Goal: Task Accomplishment & Management: Complete application form

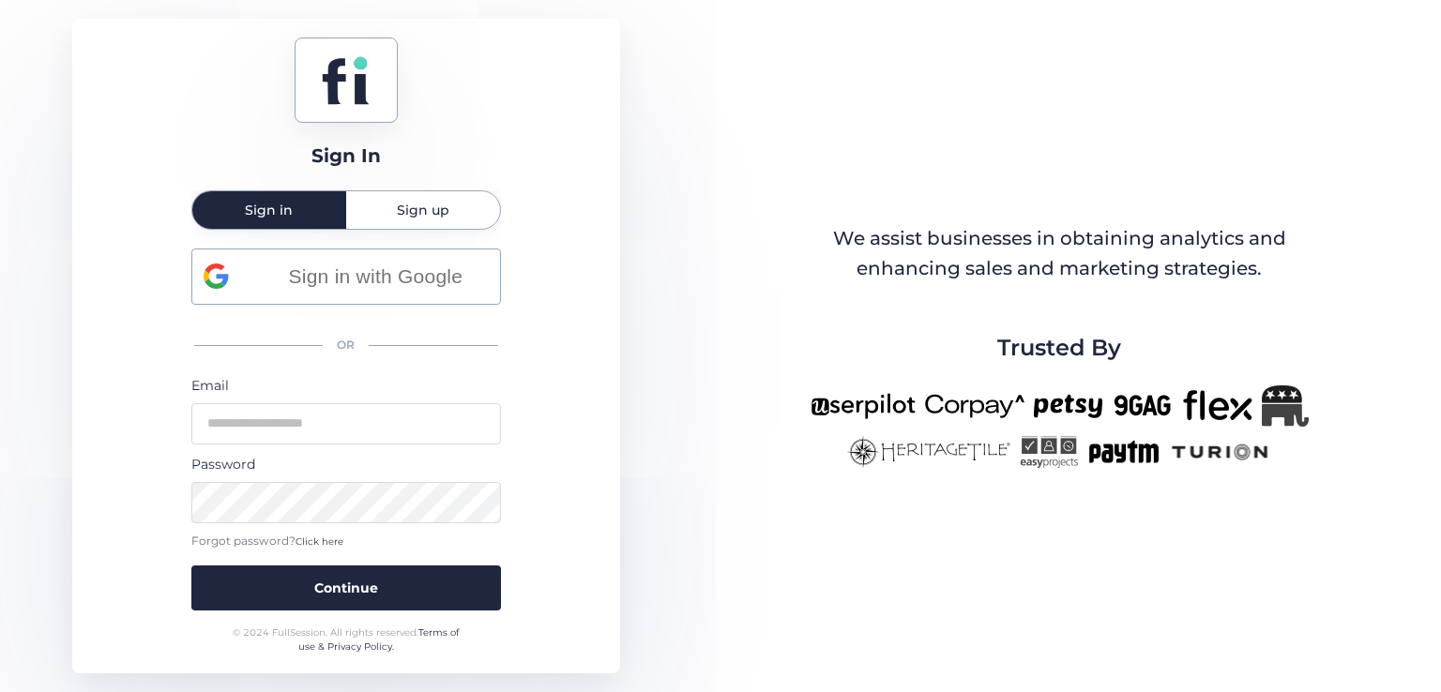
click at [430, 237] on mat-tab-group "Sign in Sign up Sign in with Google OR Email Password Forgot password? Click he…" at bounding box center [346, 403] width 310 height 426
click at [428, 222] on span "Sign up" at bounding box center [423, 210] width 53 height 38
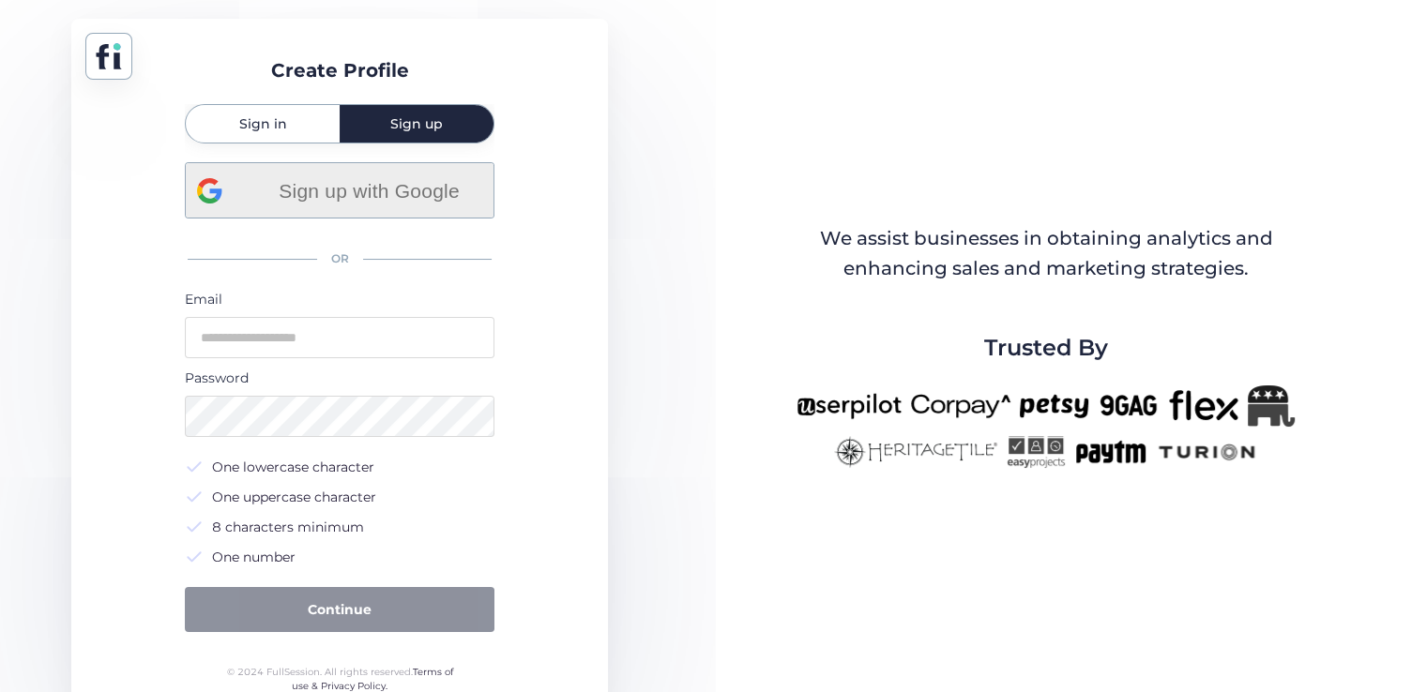
click at [346, 185] on span "Sign up with Google" at bounding box center [369, 190] width 226 height 31
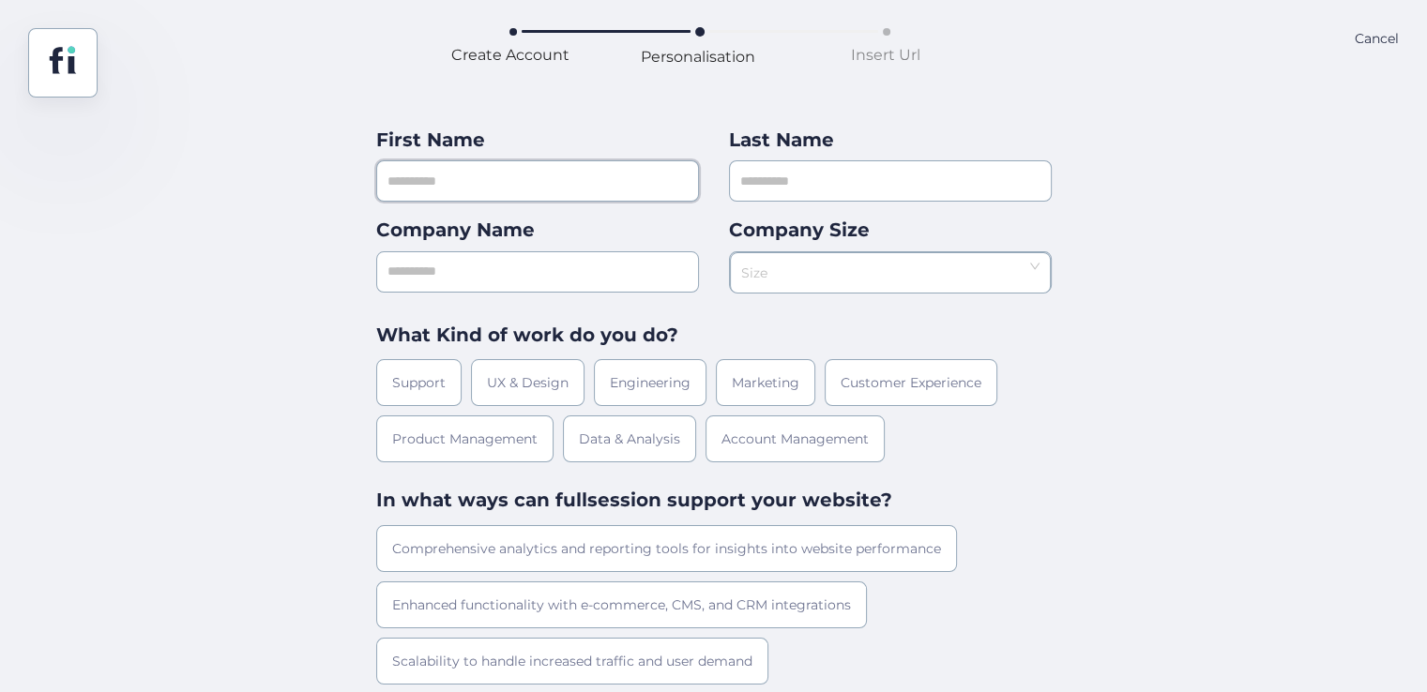
click at [562, 192] on input "text" at bounding box center [537, 180] width 323 height 41
type input "*****"
type input "*******"
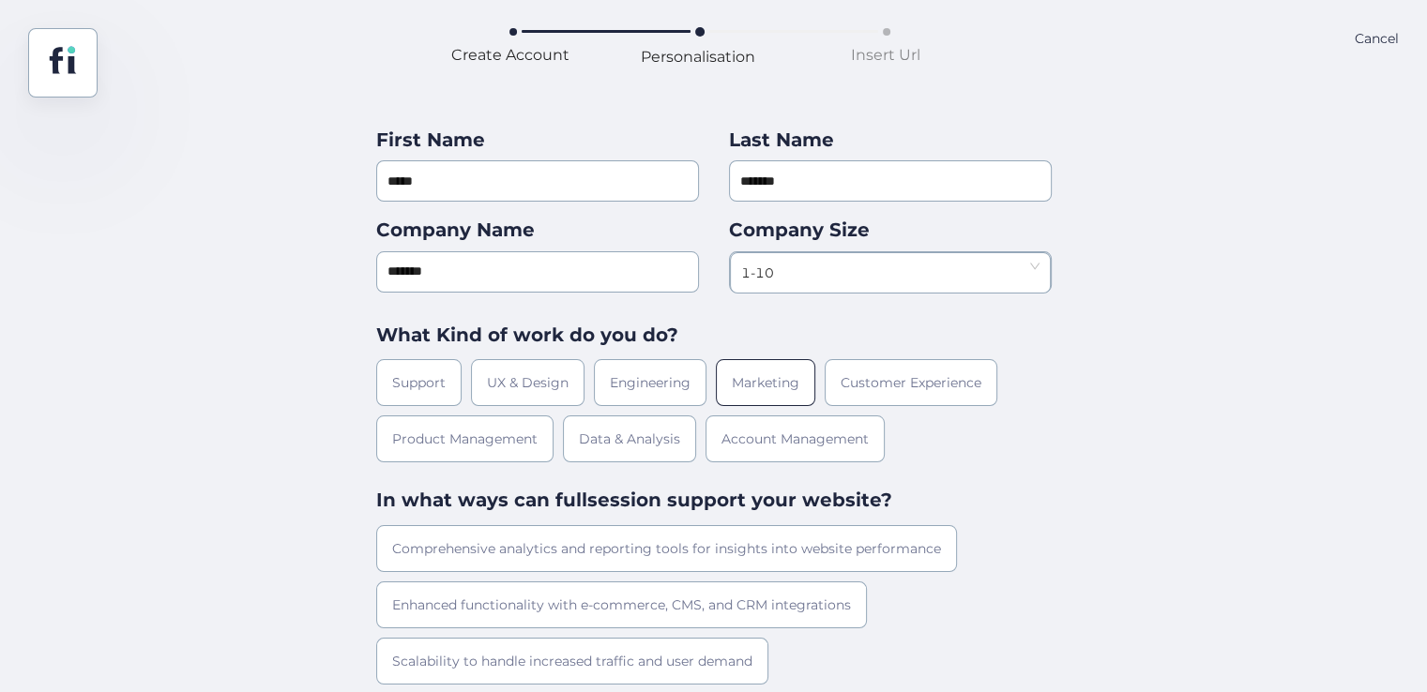
click at [763, 377] on div "Marketing" at bounding box center [765, 382] width 99 height 47
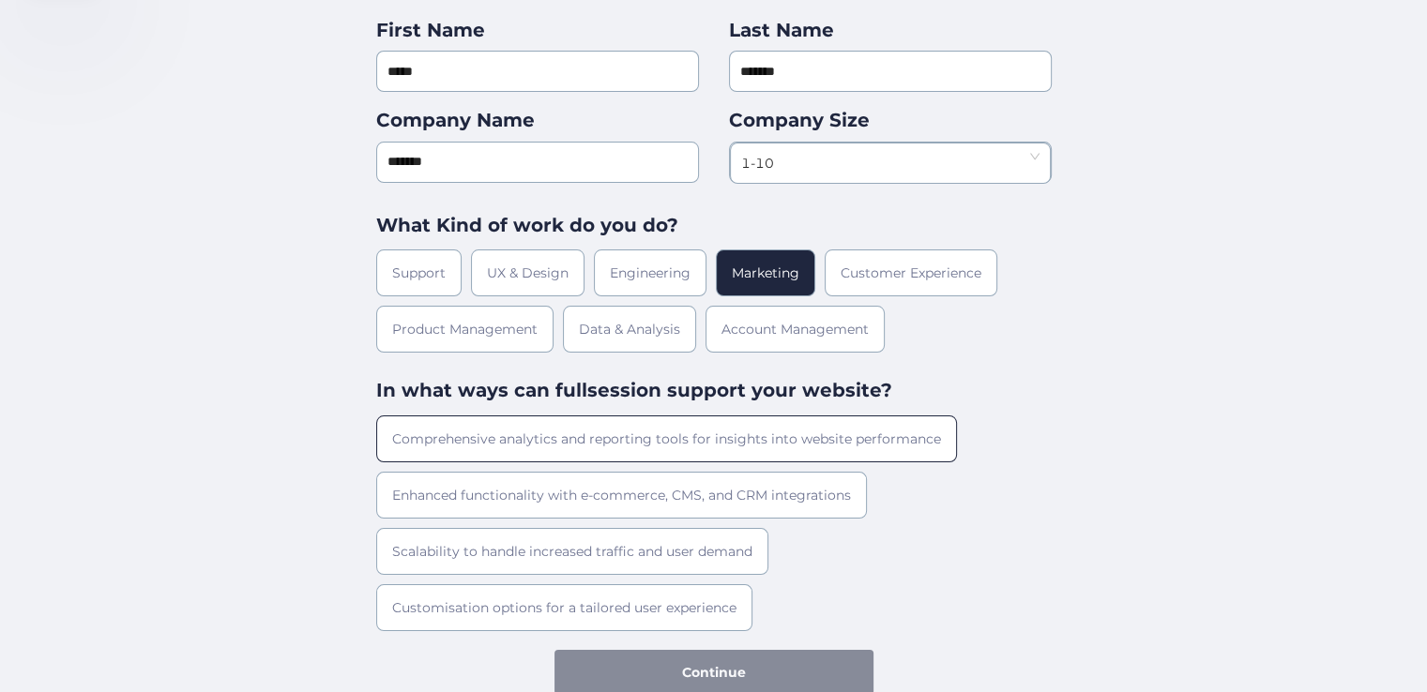
click at [675, 444] on div "Comprehensive analytics and reporting tools for insights into website performan…" at bounding box center [666, 439] width 581 height 47
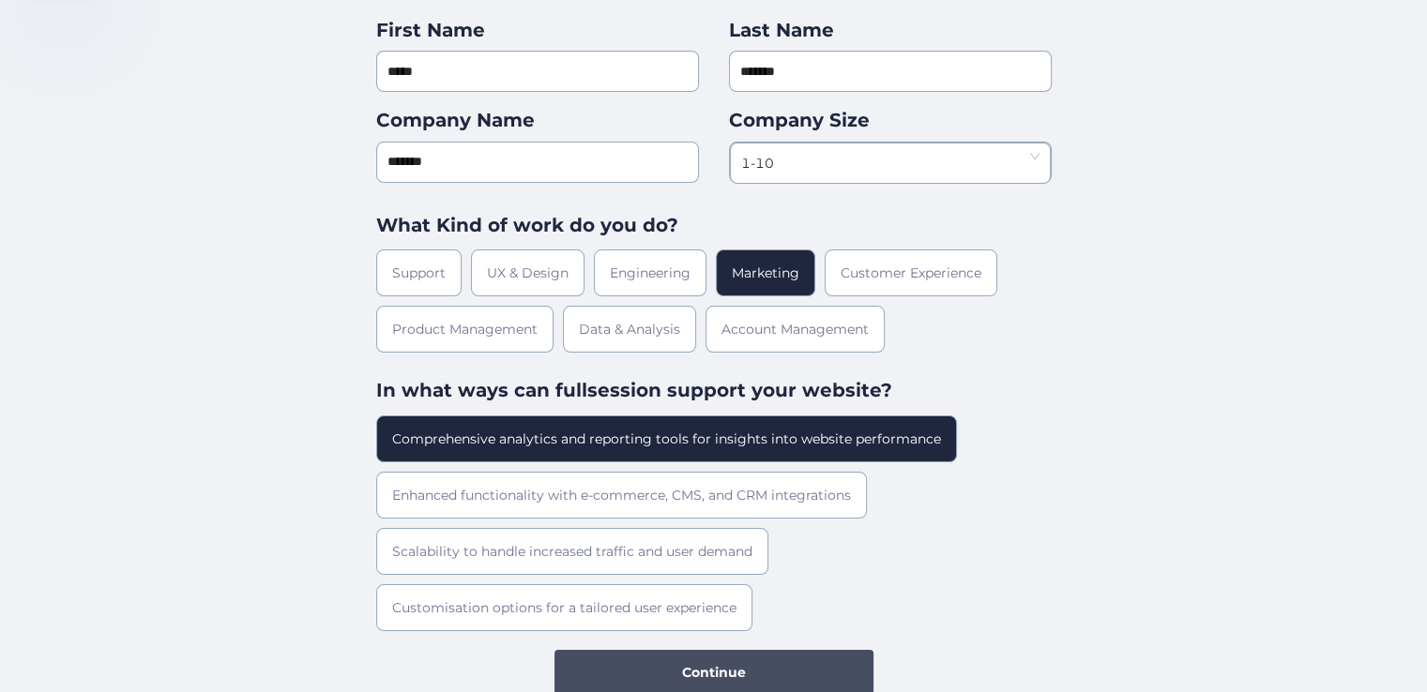
click at [660, 666] on button "Continue" at bounding box center [713, 672] width 319 height 45
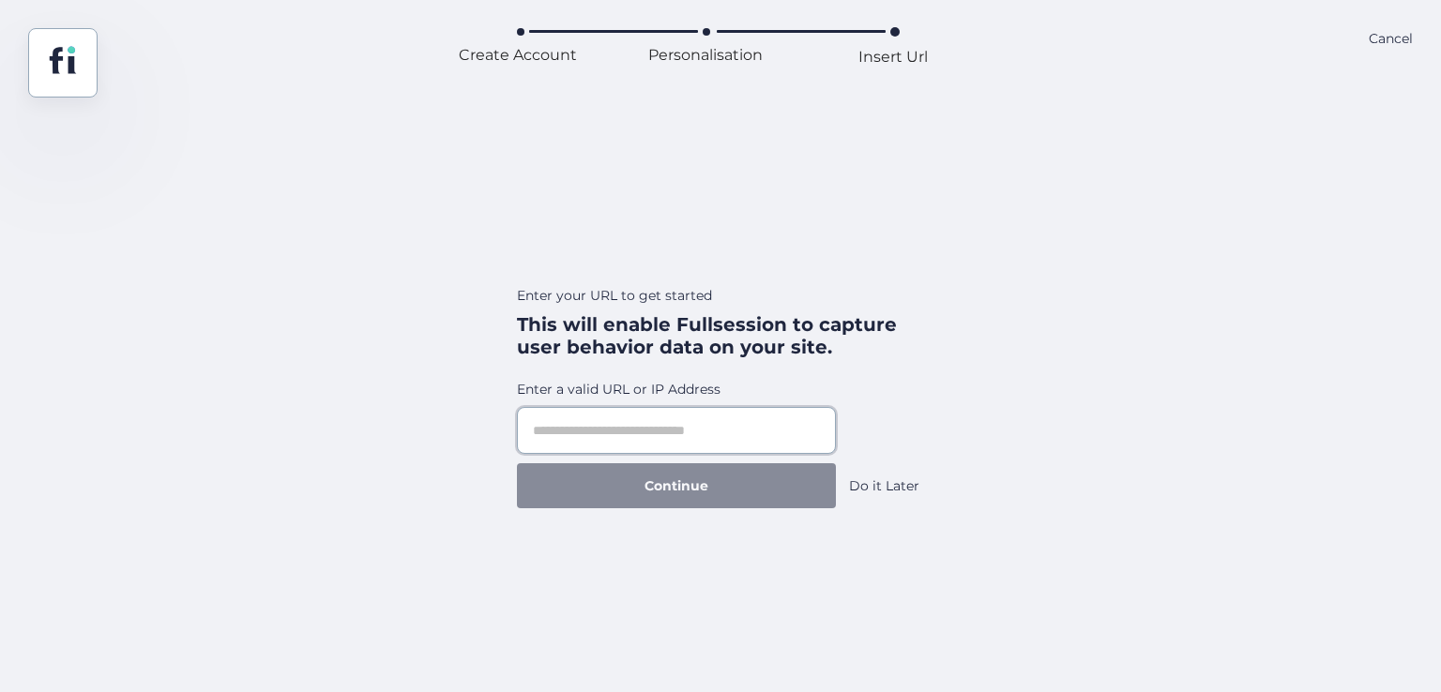
click at [744, 442] on input "text" at bounding box center [676, 430] width 319 height 47
click at [889, 491] on div "Do it Later" at bounding box center [884, 486] width 70 height 21
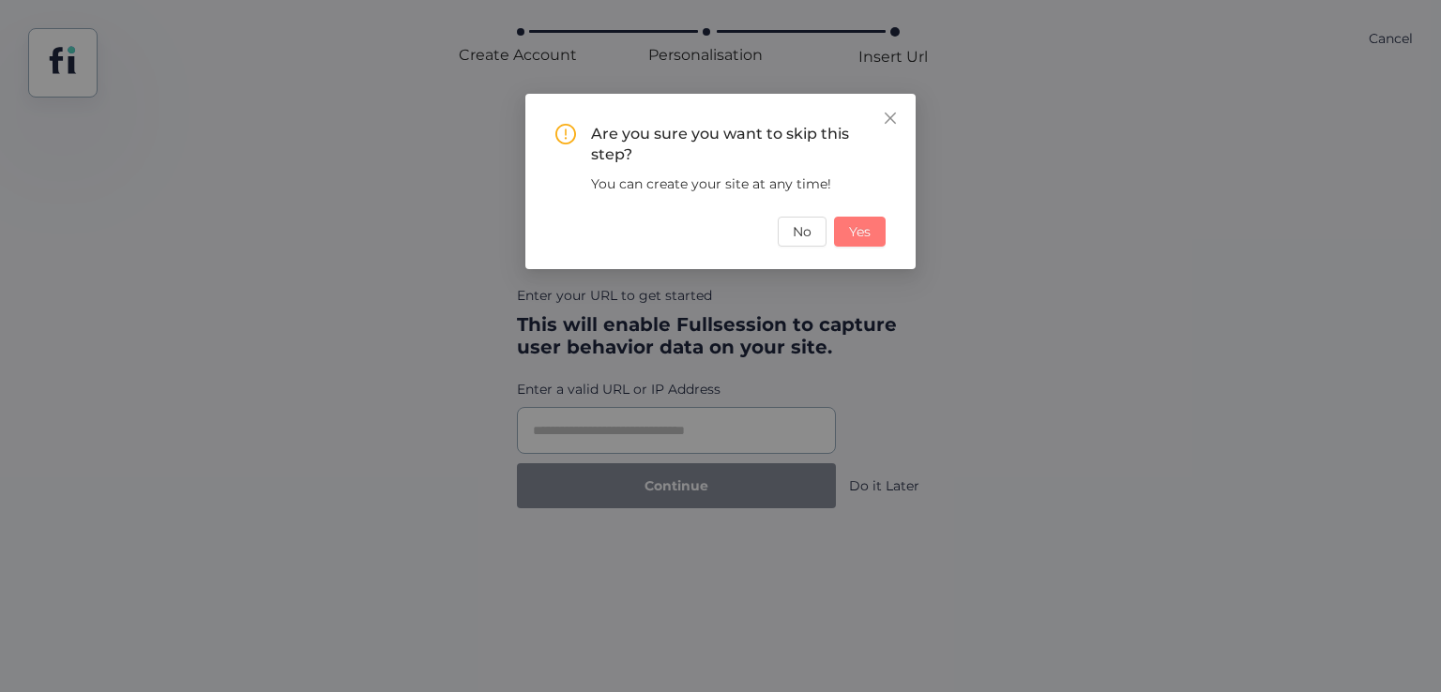
click at [864, 234] on span "Yes" at bounding box center [860, 231] width 22 height 21
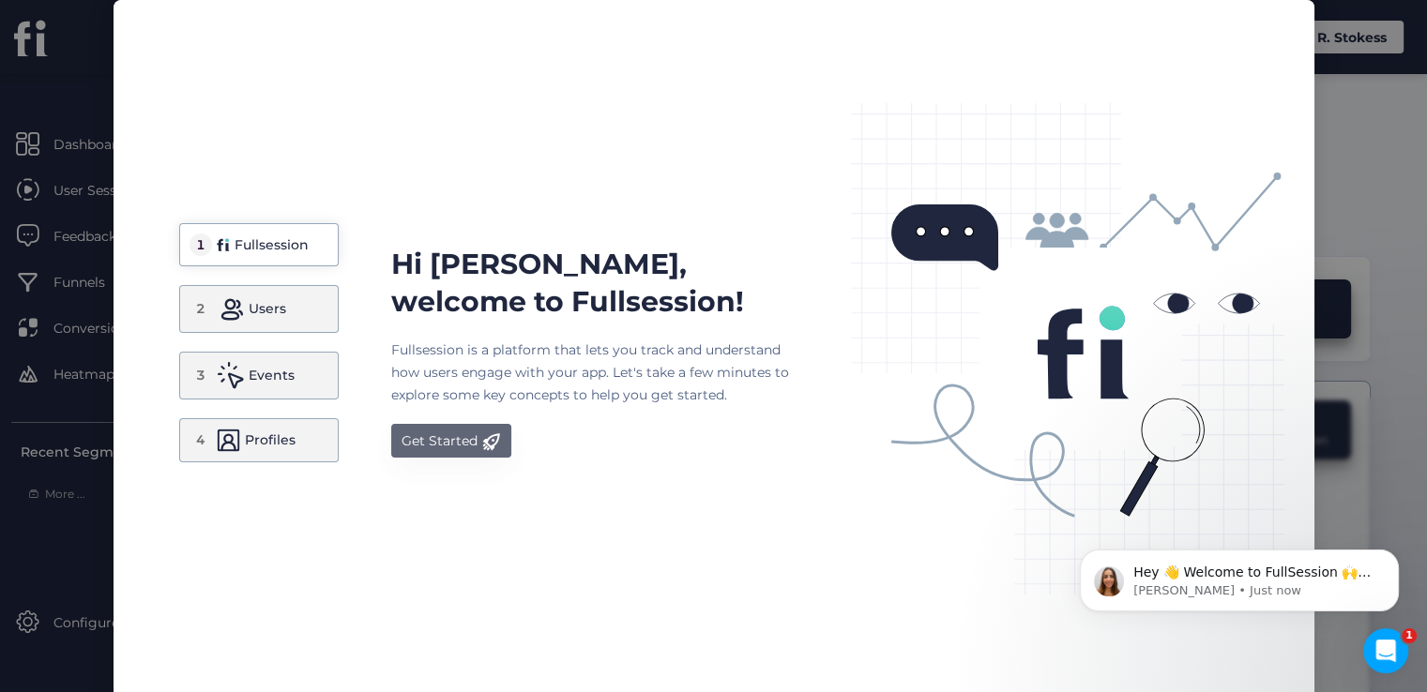
click at [458, 449] on div "Get Started" at bounding box center [440, 441] width 76 height 23
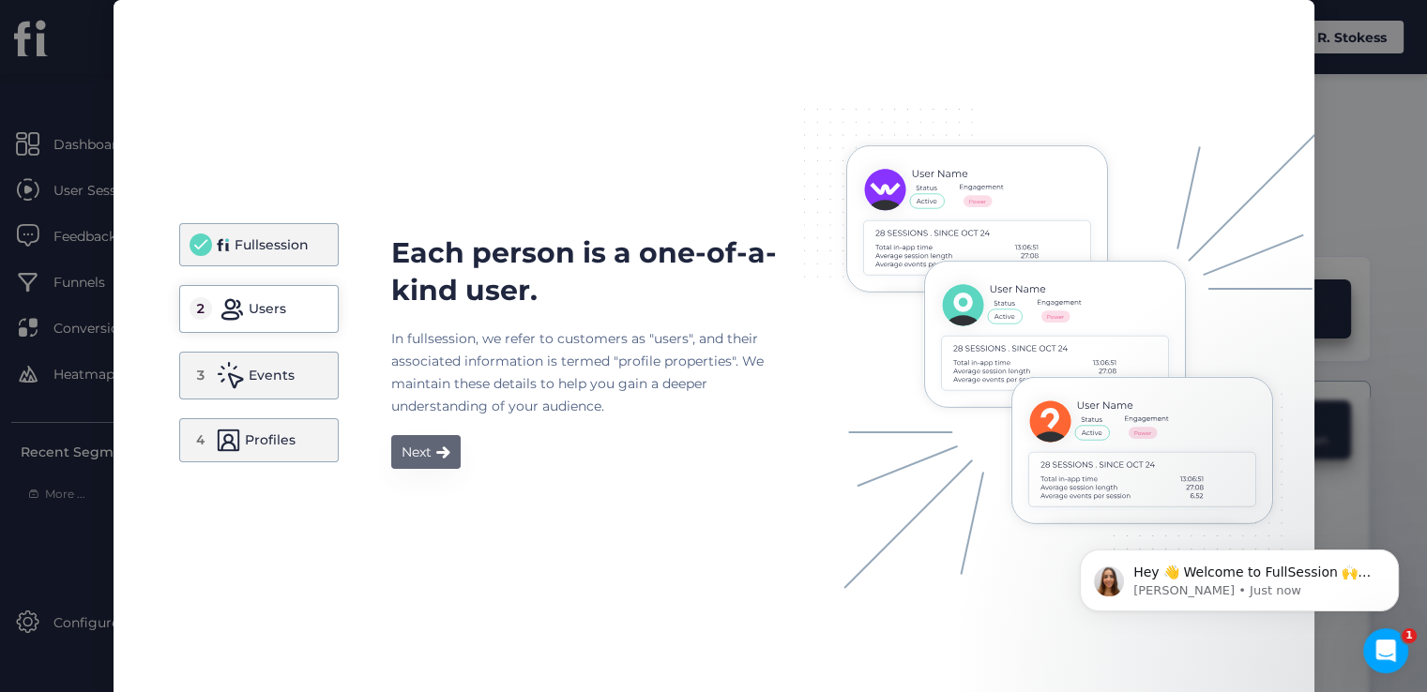
click at [402, 451] on div "Next" at bounding box center [417, 452] width 30 height 23
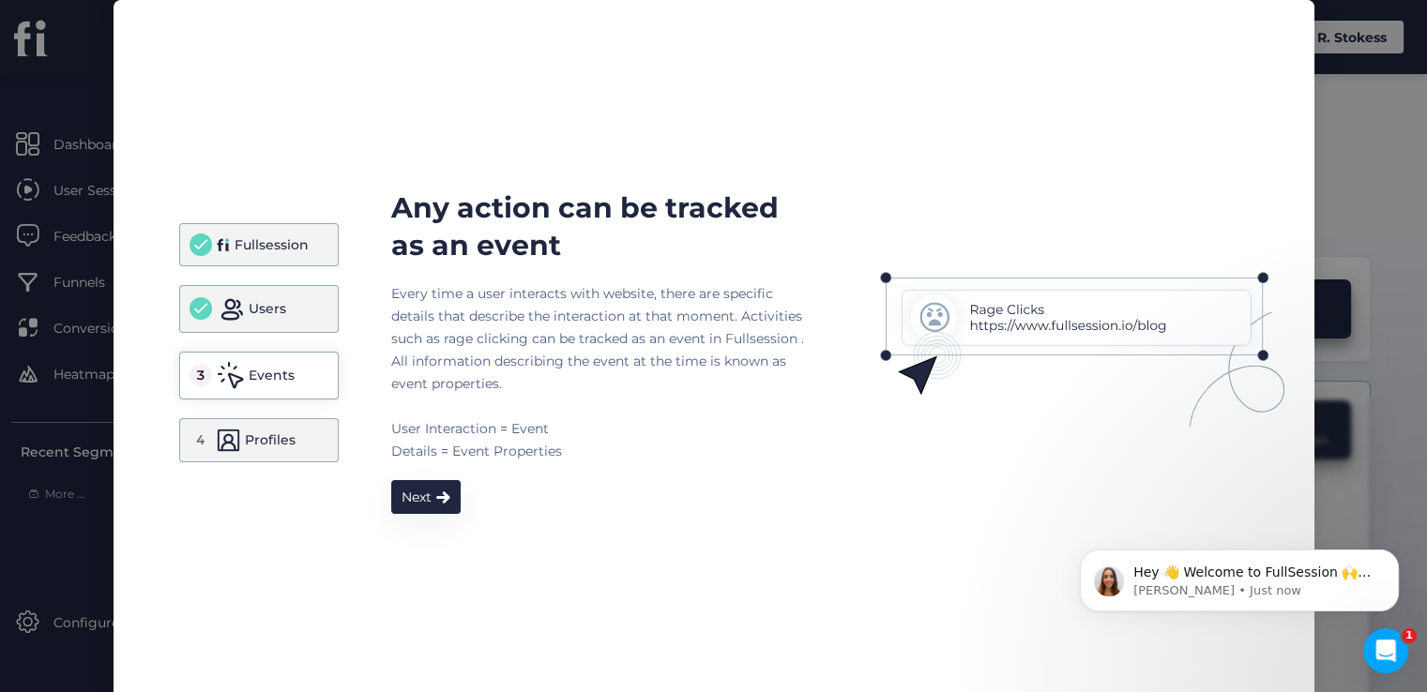
click at [413, 478] on div "Any action can be tracked as an event Every time a user interacts with website,…" at bounding box center [597, 352] width 413 height 325
click at [418, 504] on div "Next" at bounding box center [417, 497] width 30 height 23
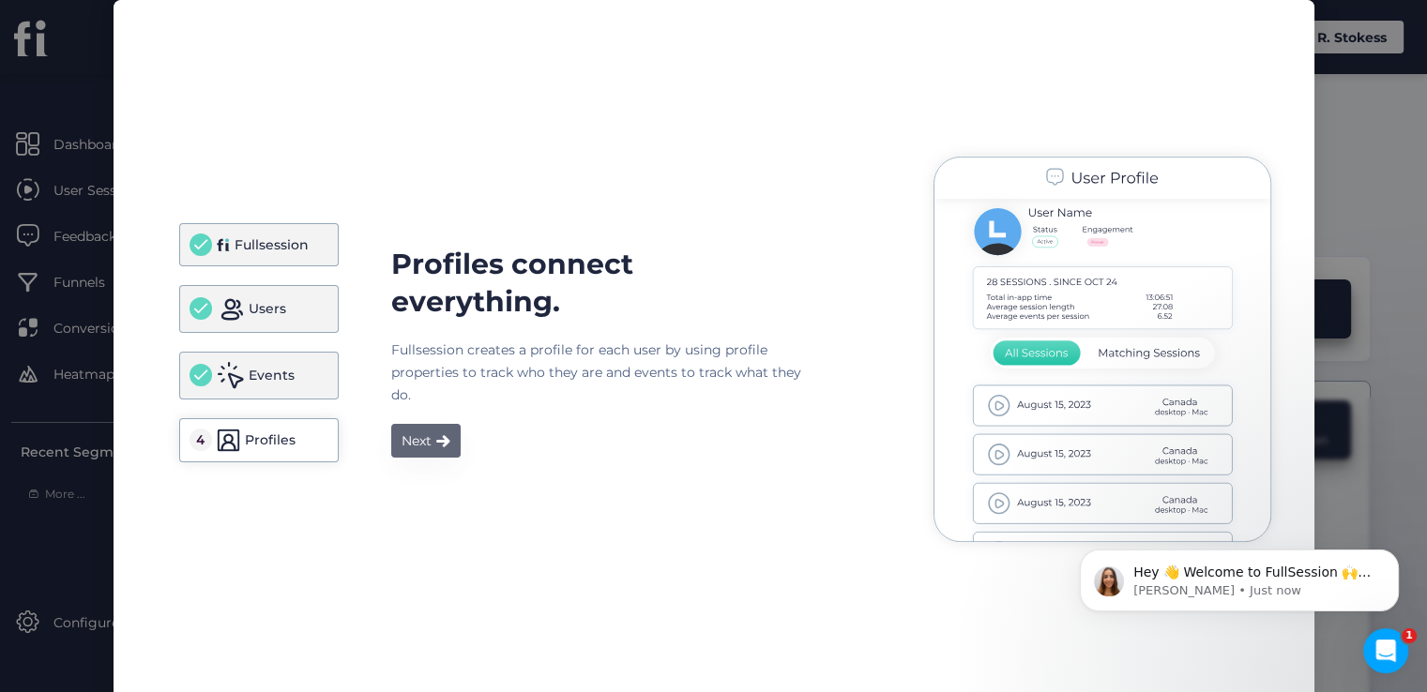
click at [422, 457] on button "Next" at bounding box center [425, 441] width 69 height 34
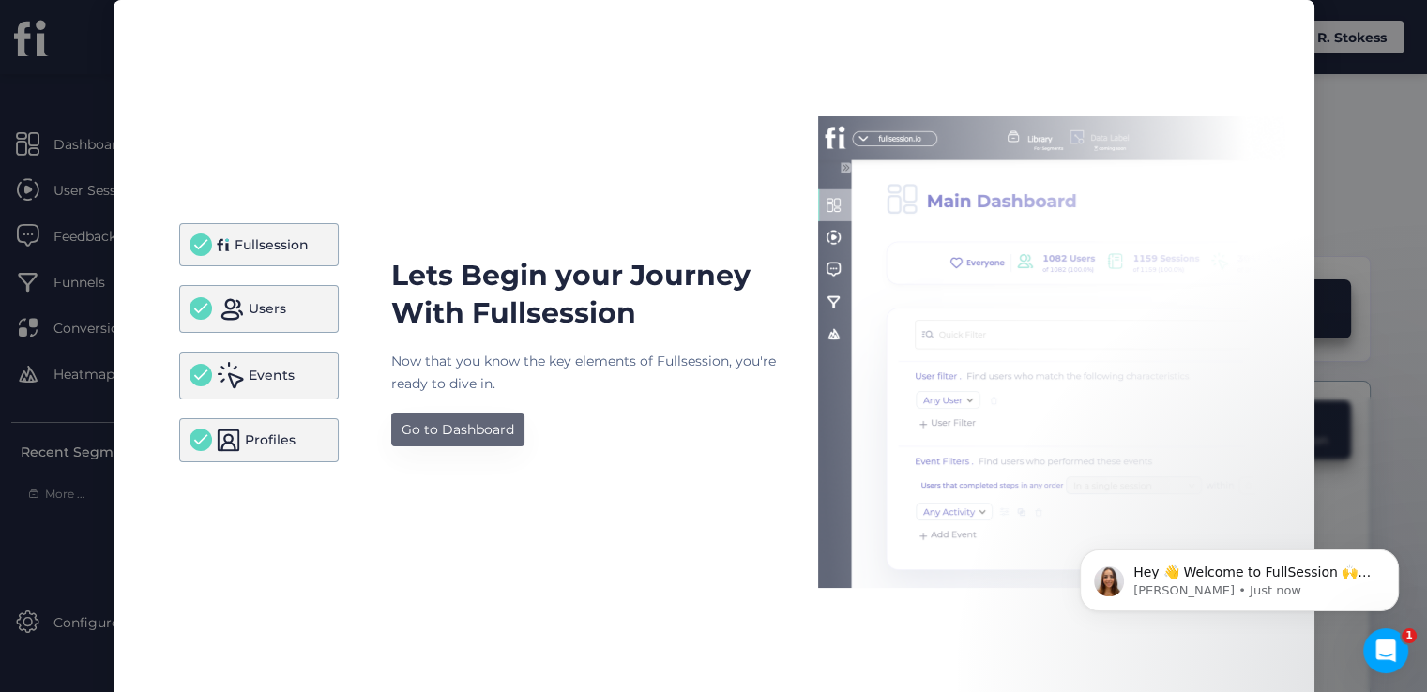
click at [424, 436] on div "Go to Dashboard" at bounding box center [458, 429] width 113 height 23
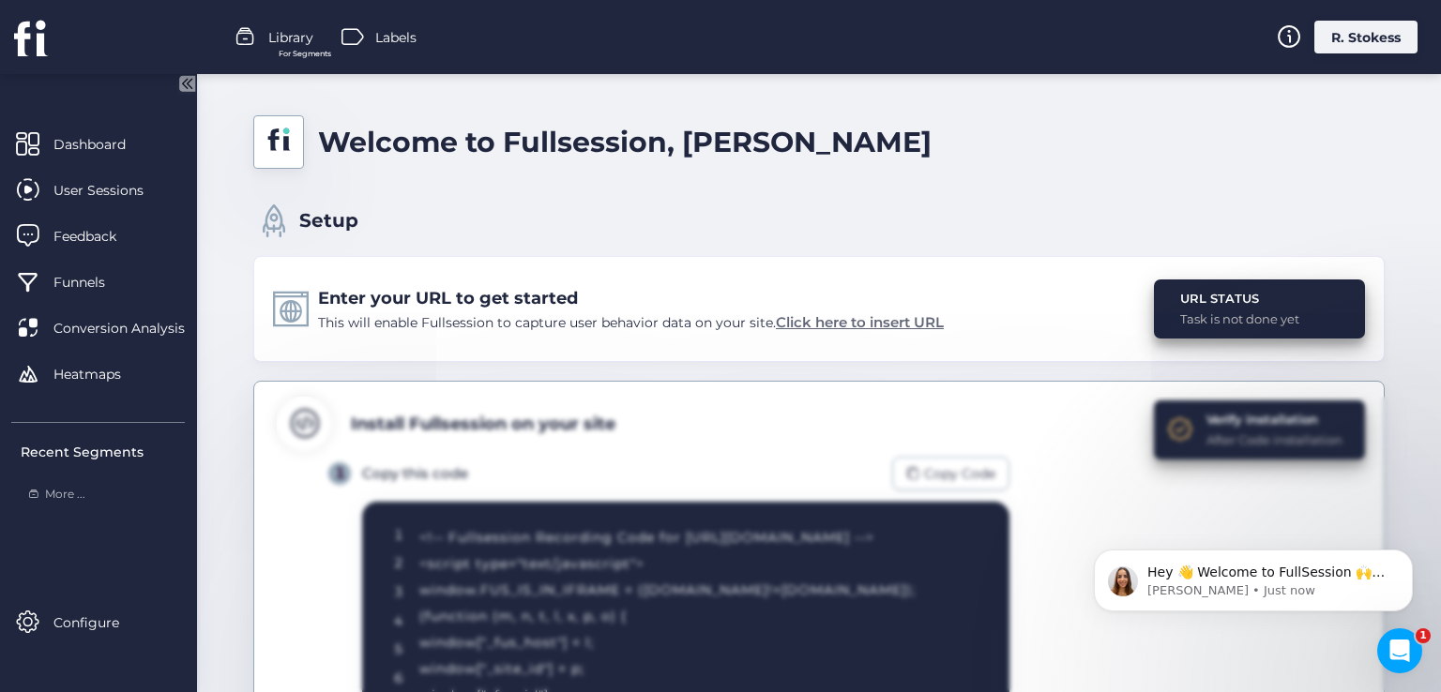
click at [889, 321] on span "Click here to insert URL" at bounding box center [860, 322] width 168 height 18
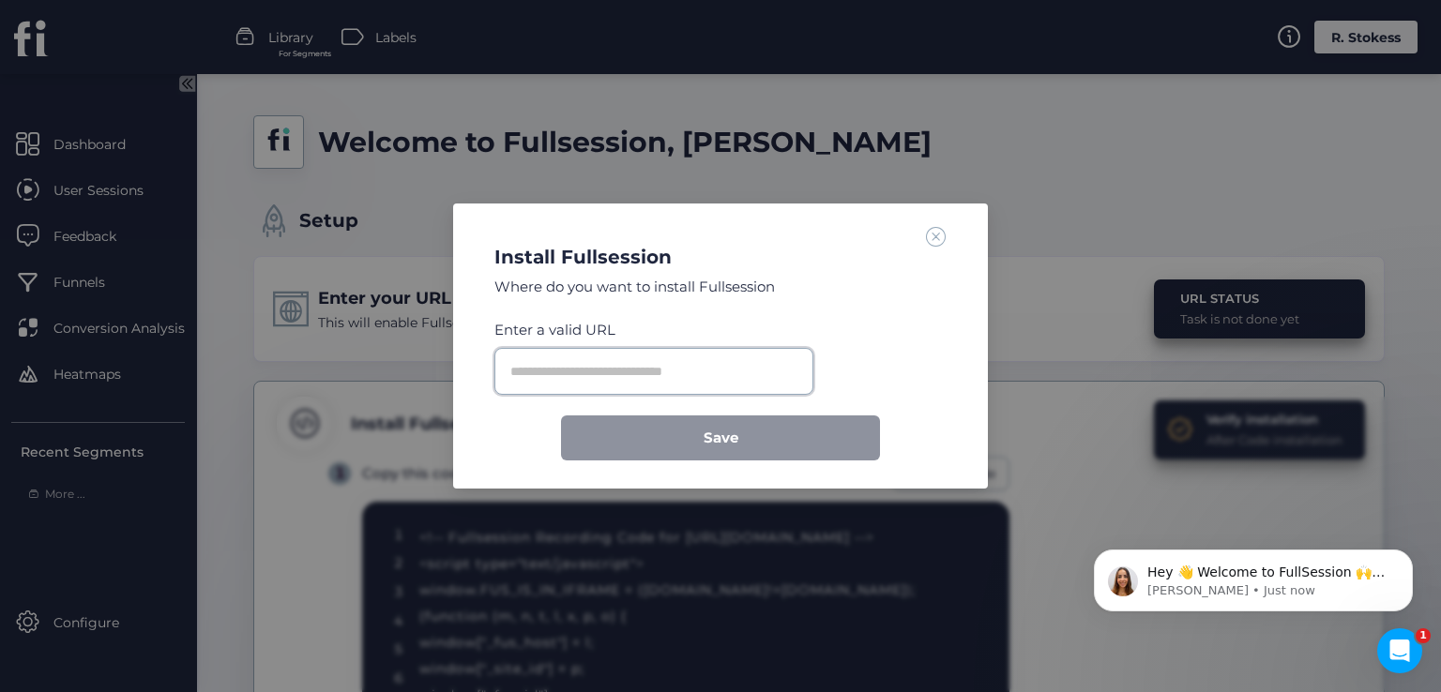
click at [702, 367] on input "text" at bounding box center [653, 371] width 319 height 47
paste input "**********"
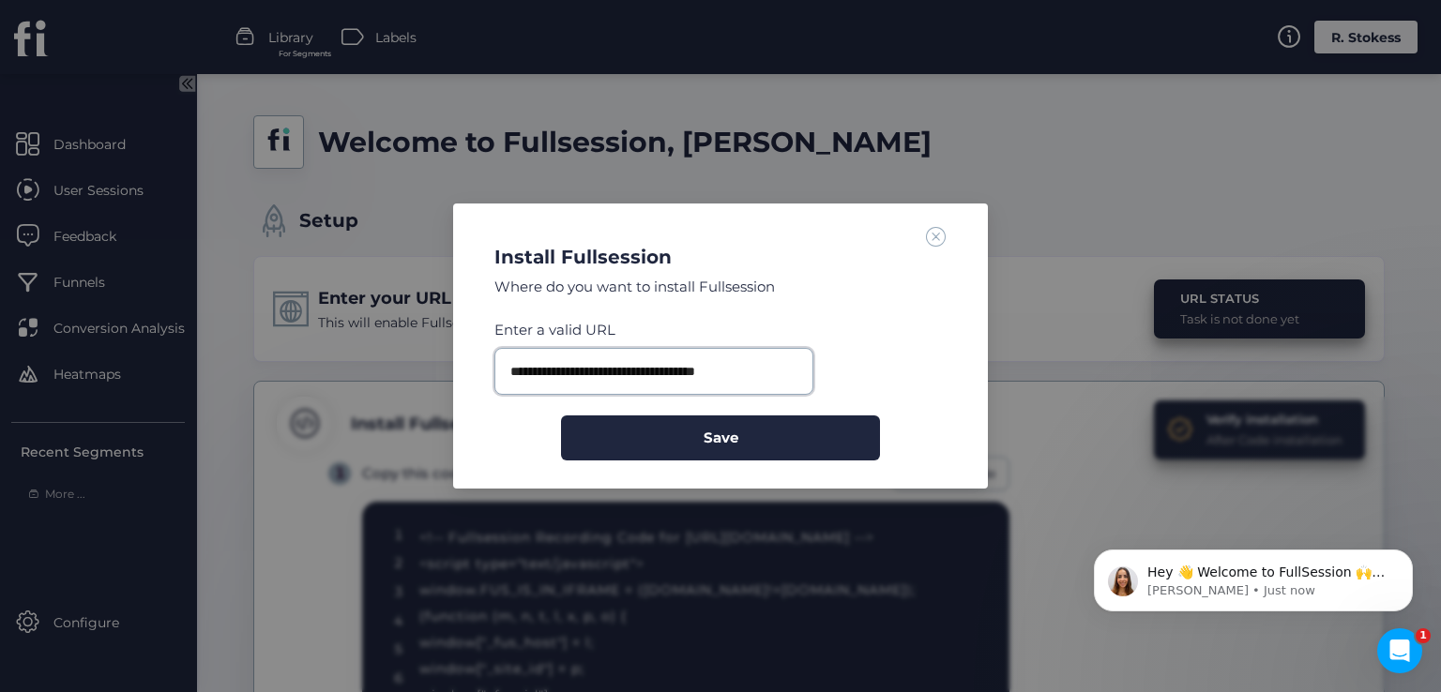
paste input "text"
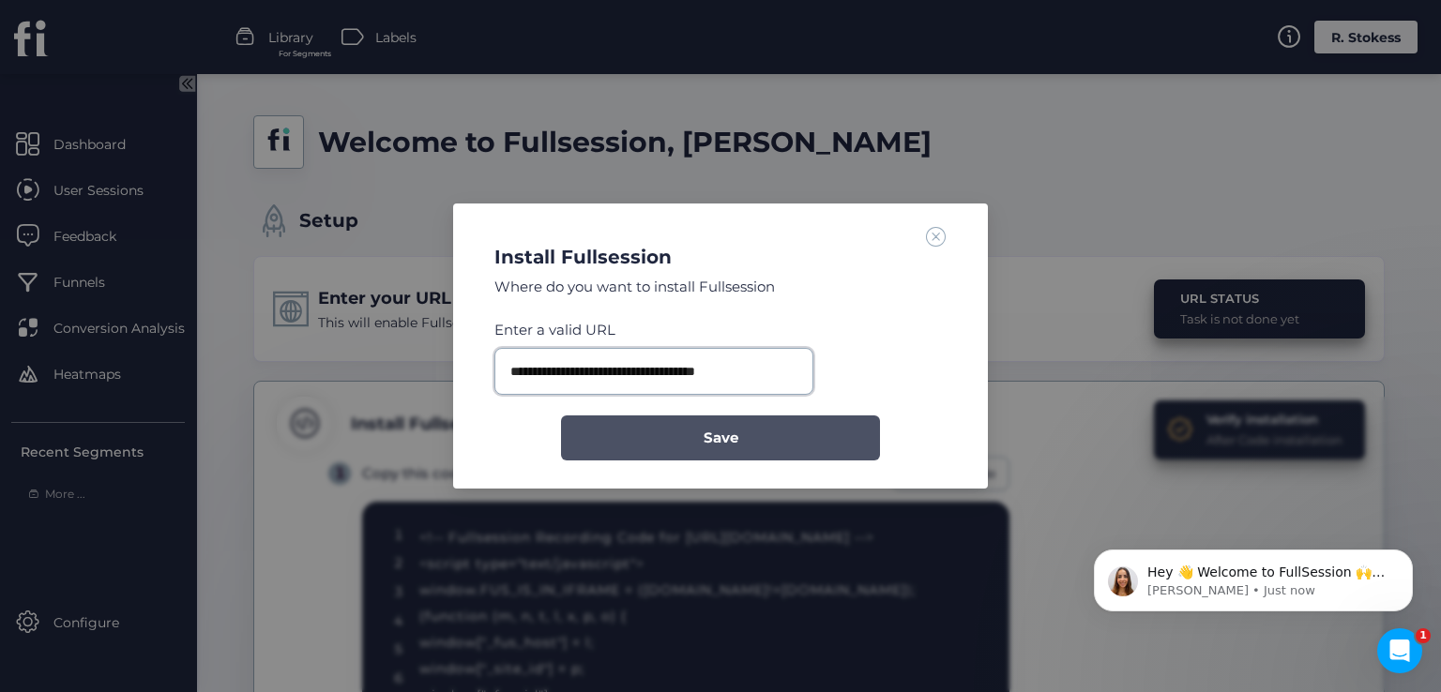
type input "**********"
click at [763, 432] on button "Save" at bounding box center [720, 438] width 319 height 45
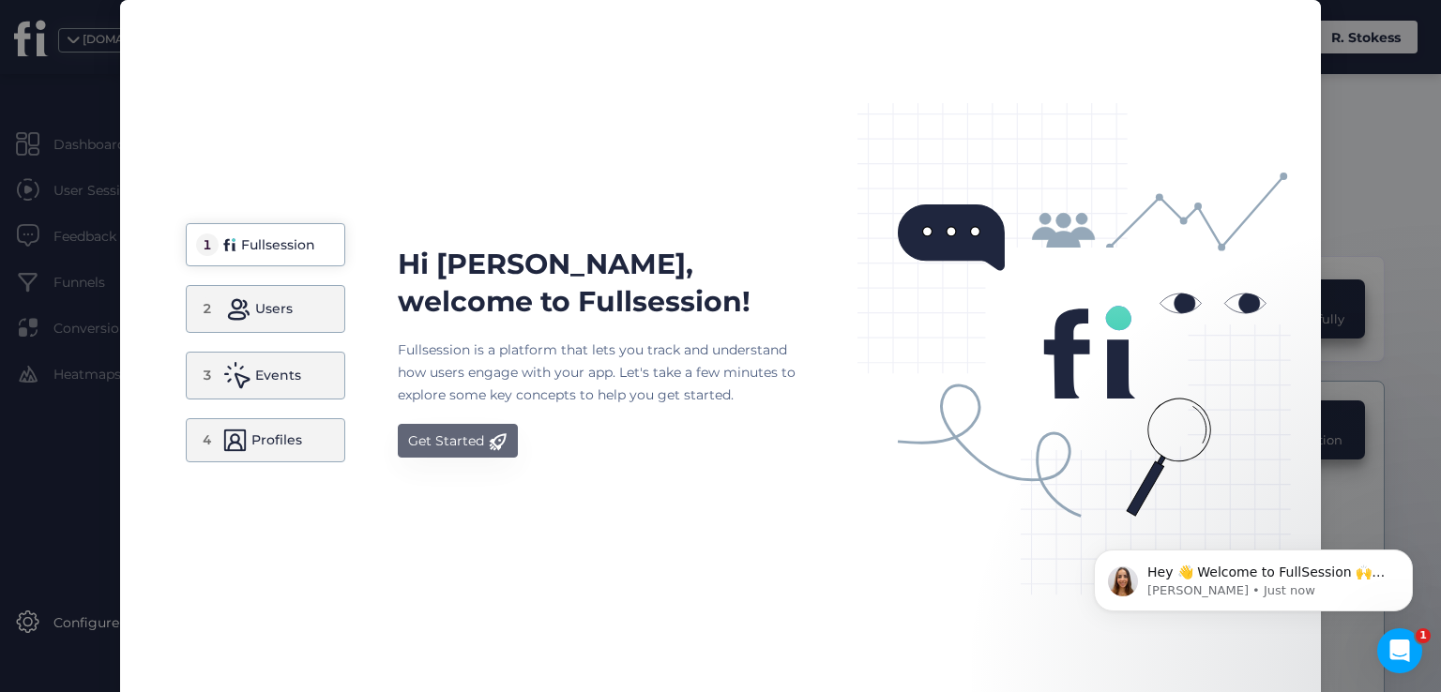
click at [453, 433] on div "Get Started" at bounding box center [446, 441] width 76 height 23
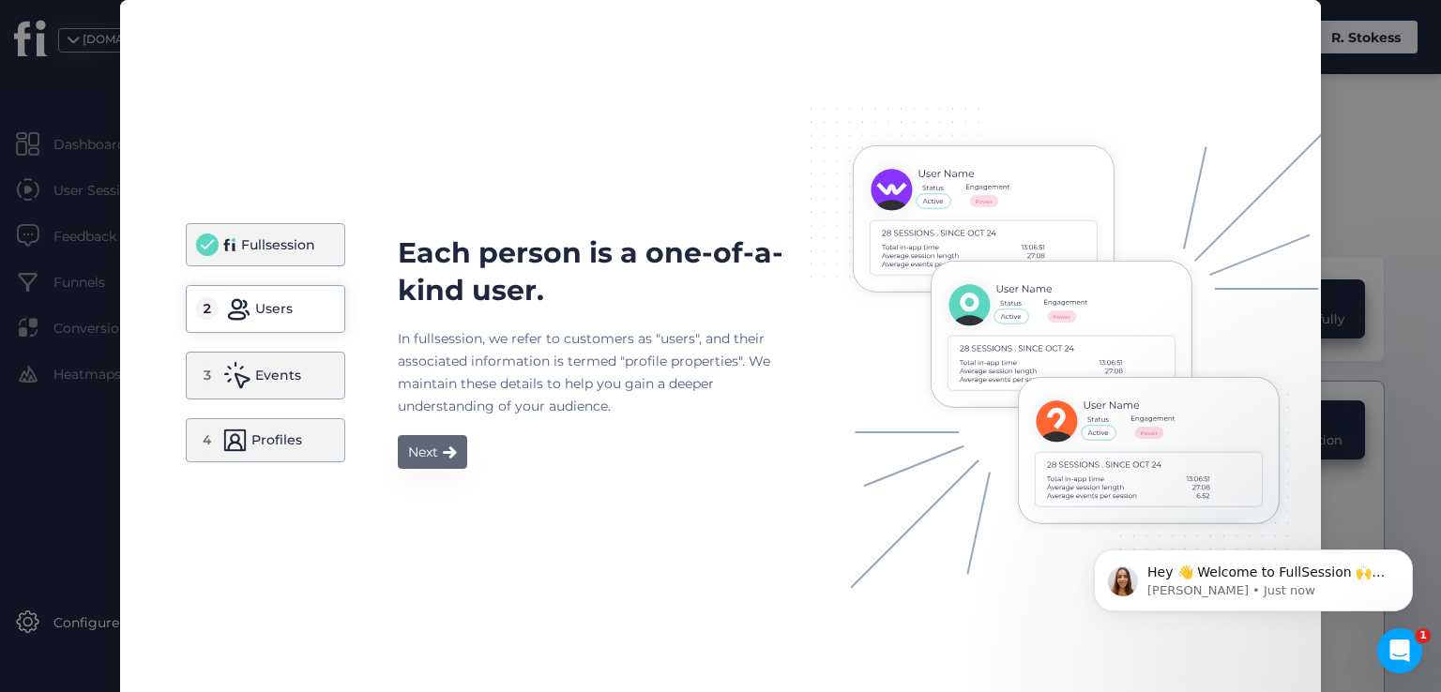
click at [435, 461] on button "Next" at bounding box center [432, 452] width 69 height 34
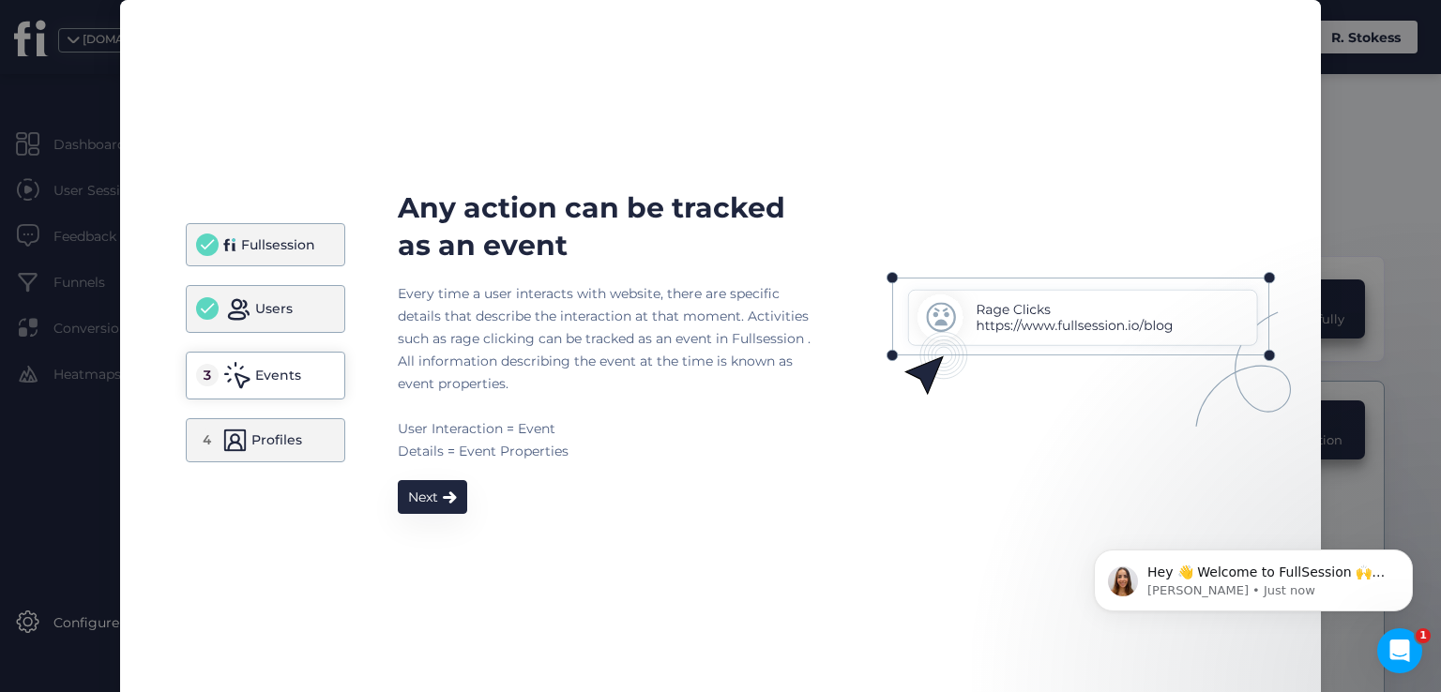
click at [422, 515] on div "Fullsession Users 3 Events 4 Profiles Any action can be tracked as an event Eve…" at bounding box center [720, 352] width 1201 height 704
click at [424, 497] on div "Next" at bounding box center [423, 497] width 30 height 23
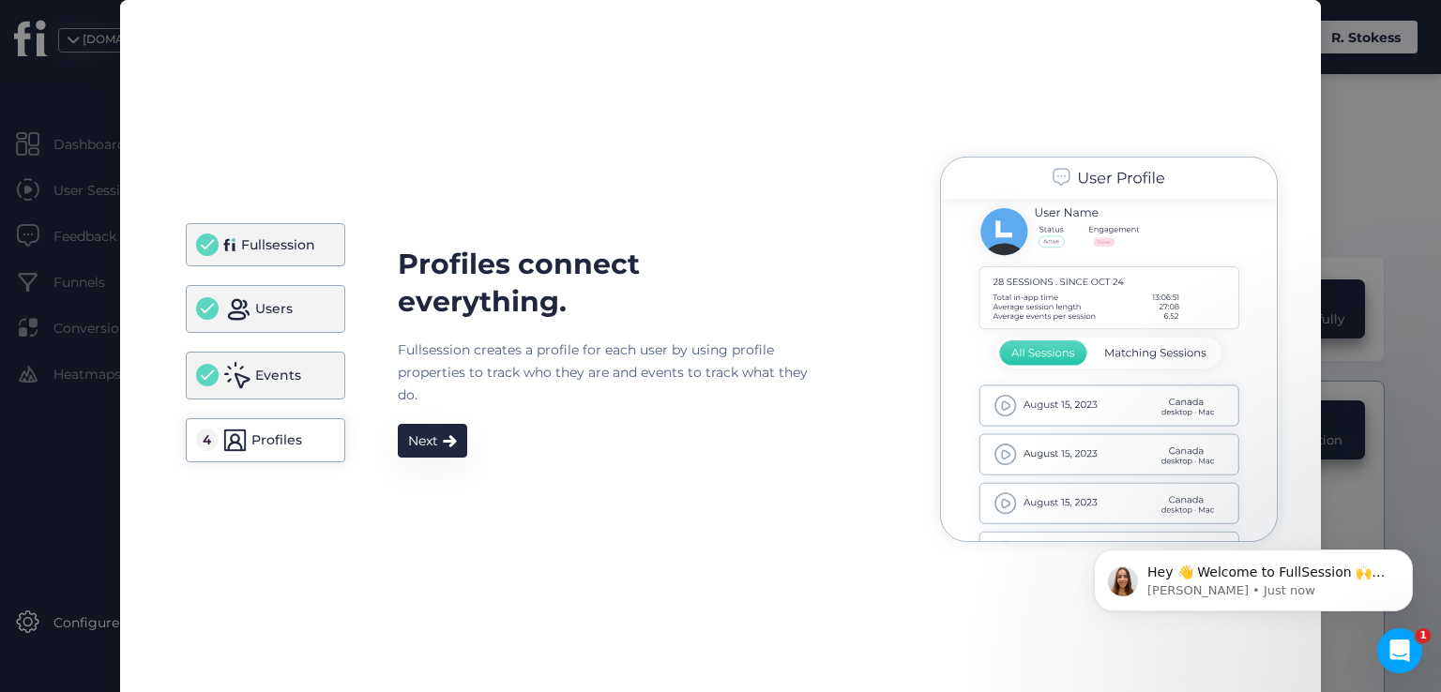
click at [432, 458] on div "Profiles connect everything. Fullsession creates a profile for each user by usi…" at bounding box center [858, 352] width 921 height 417
click at [432, 454] on button "Next" at bounding box center [432, 441] width 69 height 34
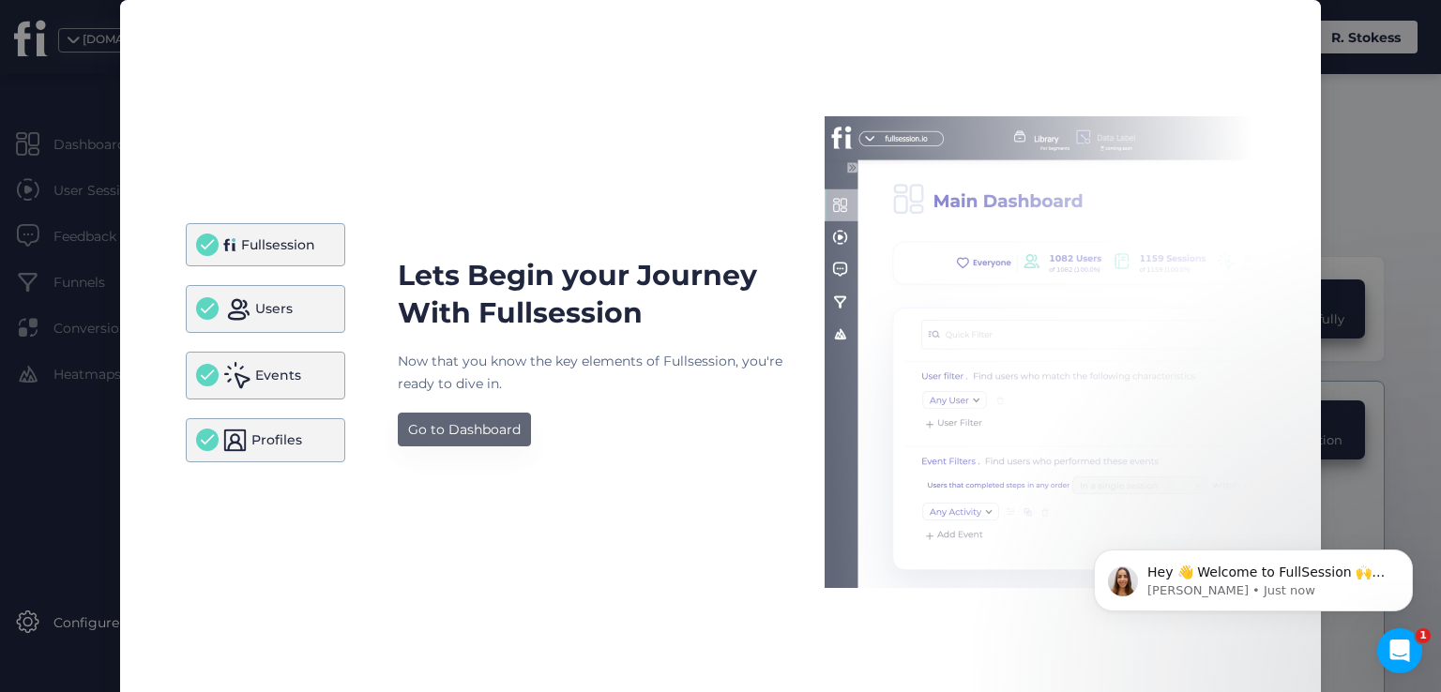
click at [440, 439] on div "Go to Dashboard" at bounding box center [464, 429] width 113 height 23
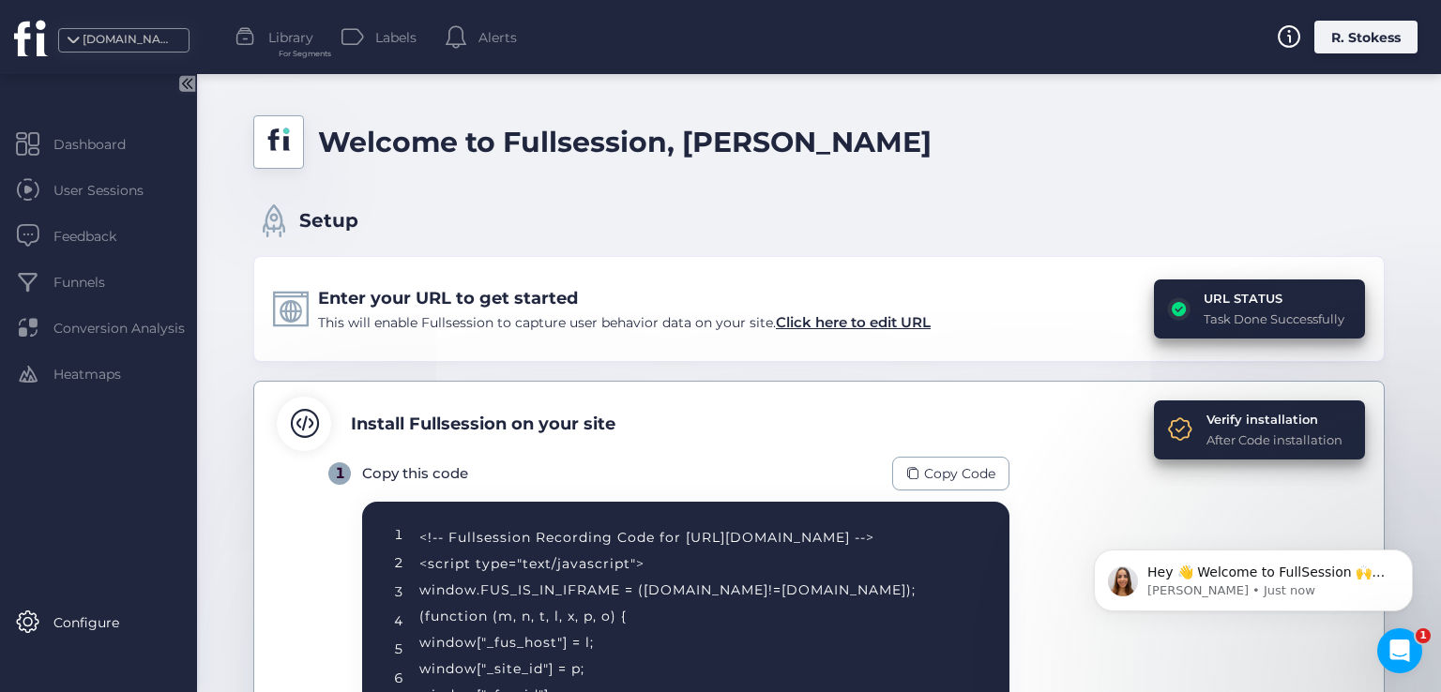
click at [1227, 321] on div "Task Done Successfully" at bounding box center [1274, 319] width 141 height 19
click at [874, 314] on span "Click here to edit URL" at bounding box center [853, 322] width 155 height 18
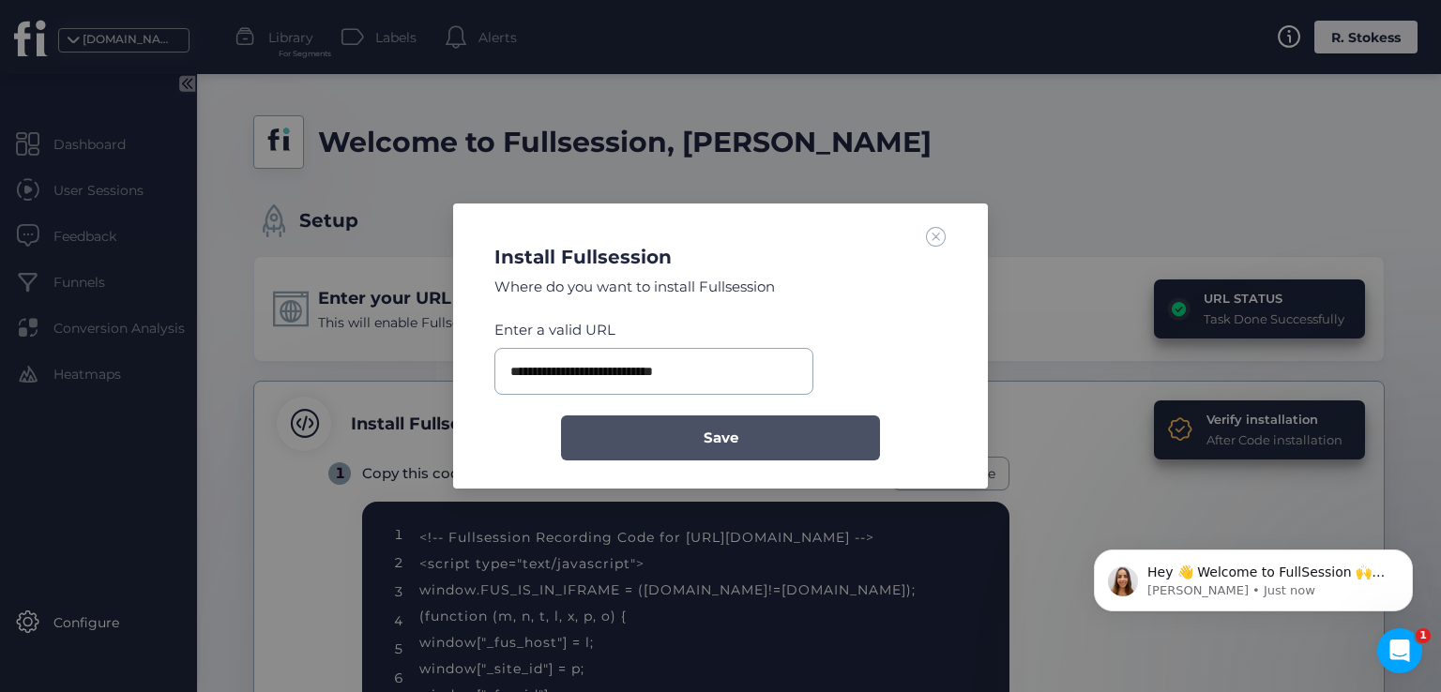
click at [717, 441] on span "Save" at bounding box center [721, 438] width 35 height 23
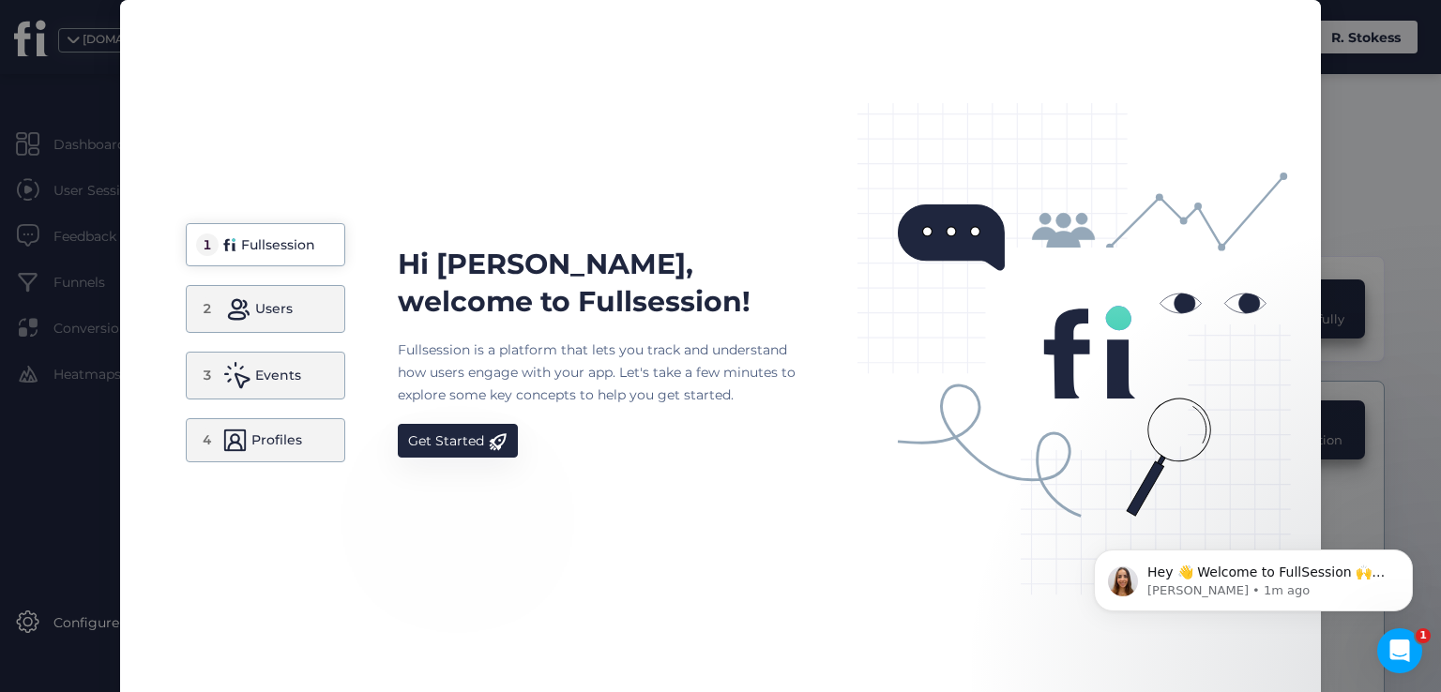
click at [1308, 134] on div "Hi [PERSON_NAME], welcome to Fullsession! Fullsession is a platform that lets y…" at bounding box center [858, 352] width 921 height 498
drag, startPoint x: 518, startPoint y: 452, endPoint x: 477, endPoint y: 453, distance: 41.3
click at [517, 452] on div "Hi [PERSON_NAME], welcome to Fullsession! Fullsession is a platform that lets y…" at bounding box center [604, 352] width 413 height 212
click at [462, 448] on div "Get Started" at bounding box center [446, 441] width 76 height 23
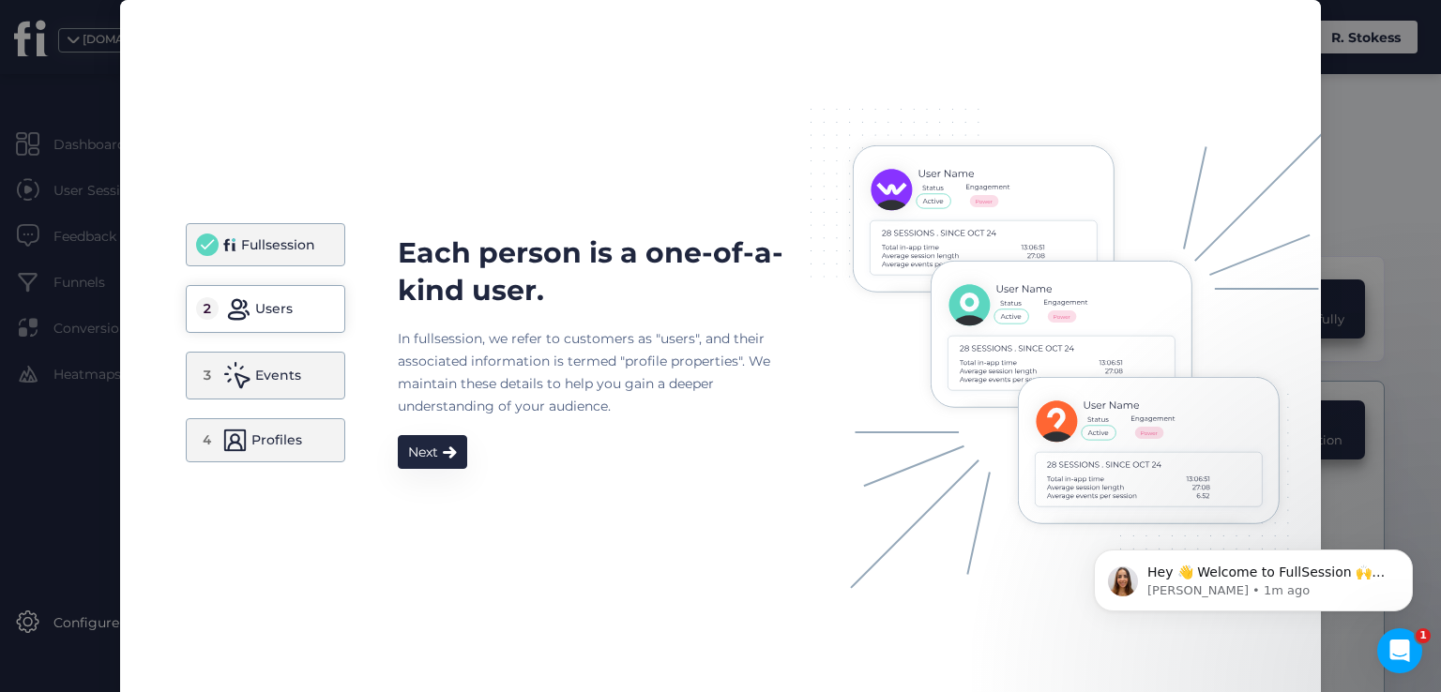
click at [462, 448] on div "Each person is a one-of-a-kind user. In fullsession, we refer to customers as "…" at bounding box center [604, 352] width 413 height 235
click at [416, 452] on div "Next" at bounding box center [423, 452] width 30 height 23
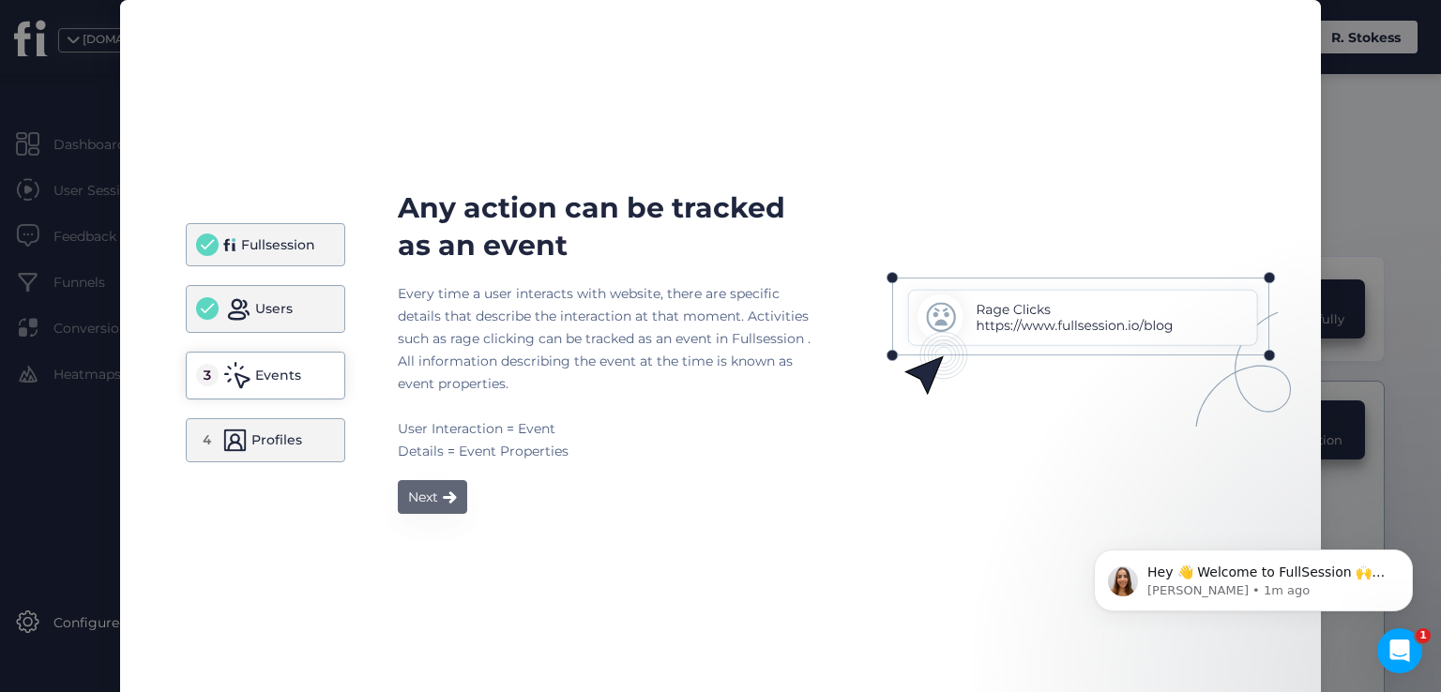
click at [416, 452] on div "Every time a user interacts with website, there are specific details that descr…" at bounding box center [604, 372] width 413 height 180
click at [416, 453] on div "Every time a user interacts with website, there are specific details that descr…" at bounding box center [604, 372] width 413 height 180
click at [413, 482] on button "Next" at bounding box center [432, 497] width 69 height 34
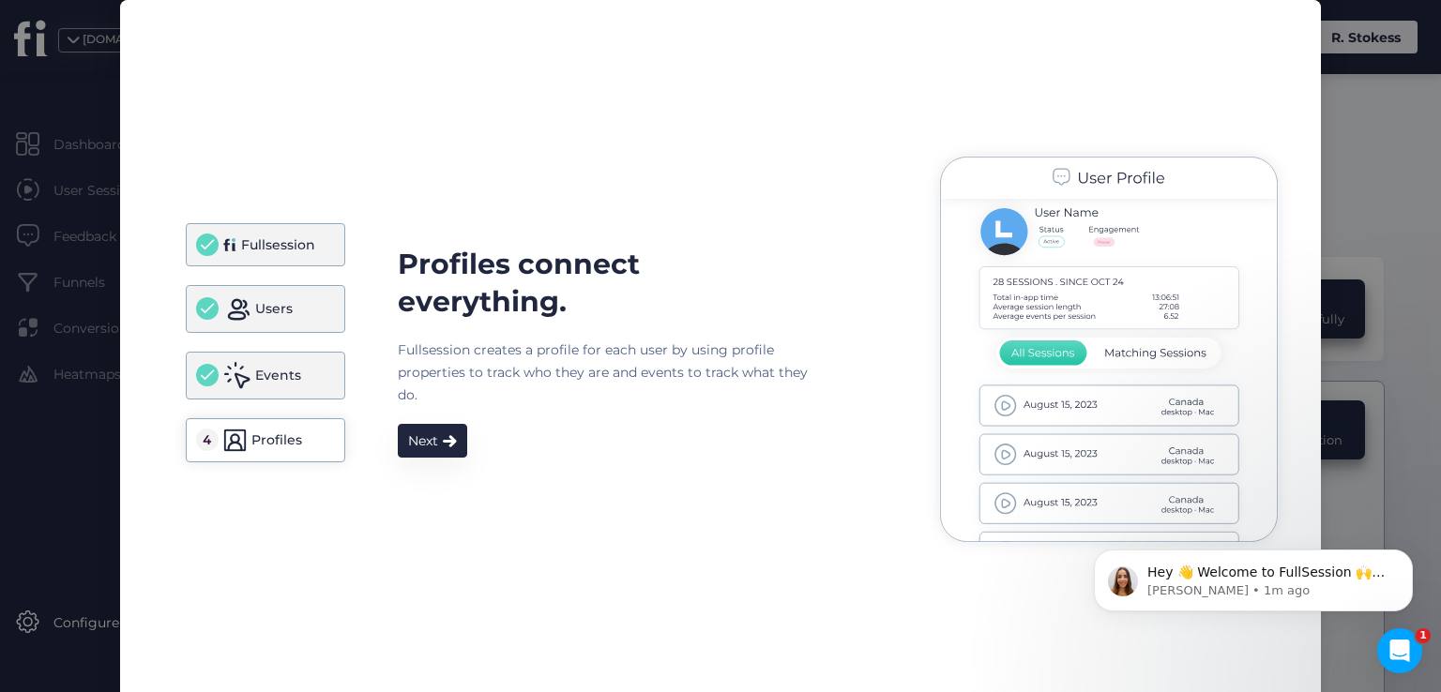
click at [414, 465] on div "Profiles connect everything. Fullsession creates a profile for each user by usi…" at bounding box center [858, 352] width 921 height 417
click at [416, 453] on button "Next" at bounding box center [432, 441] width 69 height 34
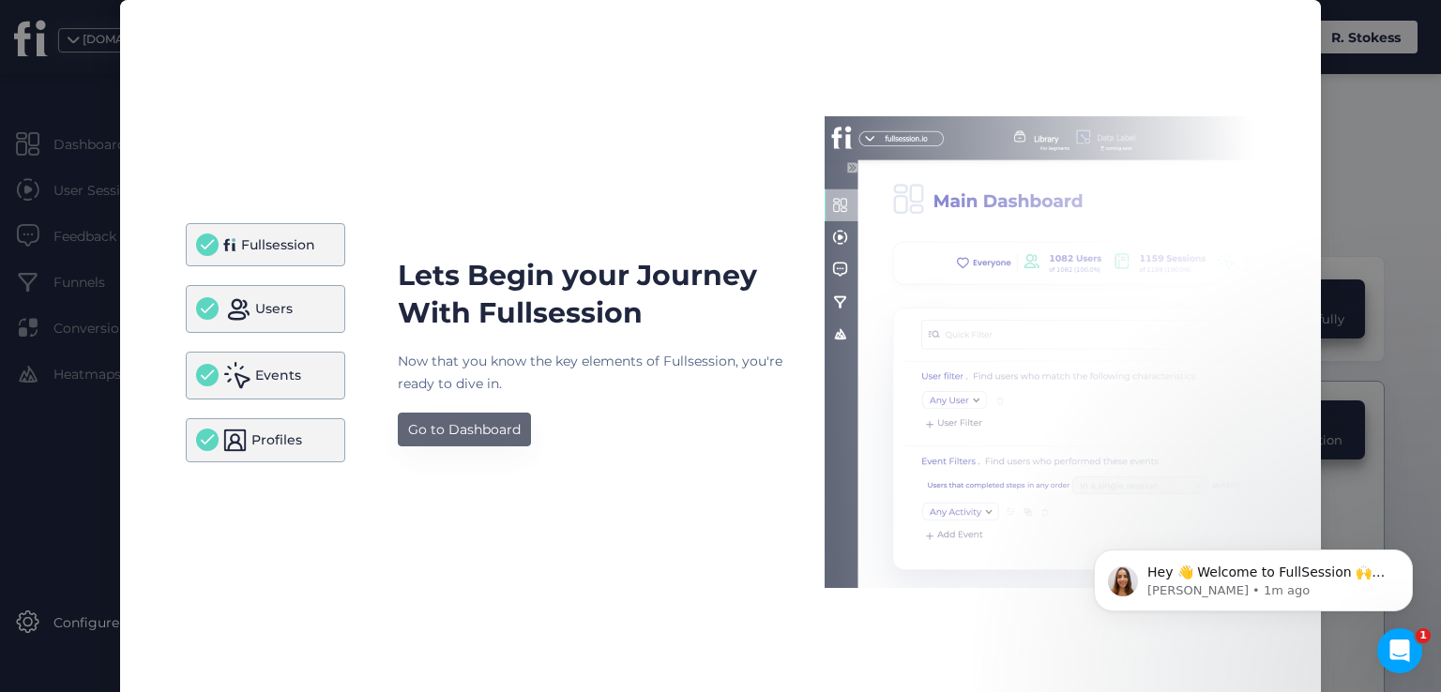
click at [427, 432] on div "Go to Dashboard" at bounding box center [464, 429] width 113 height 23
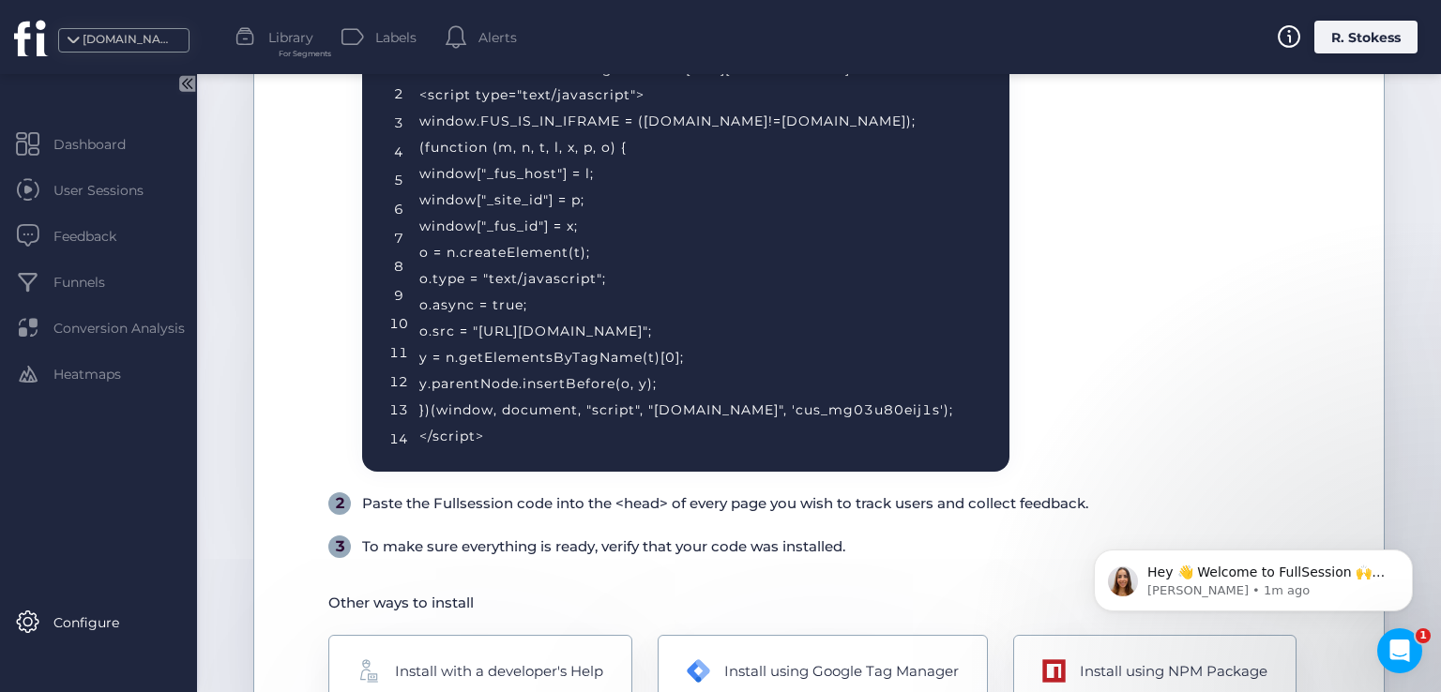
scroll to position [582, 0]
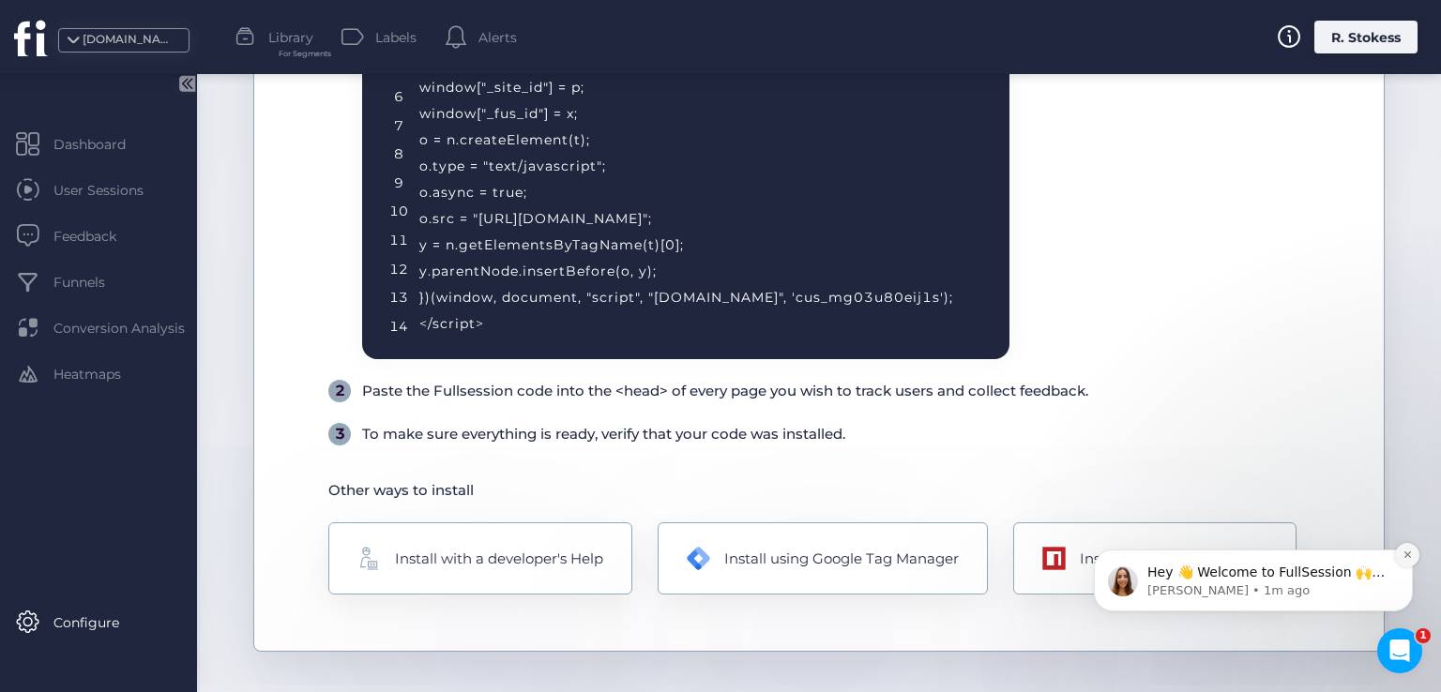
click at [1405, 554] on icon "Dismiss notification" at bounding box center [1408, 555] width 10 height 10
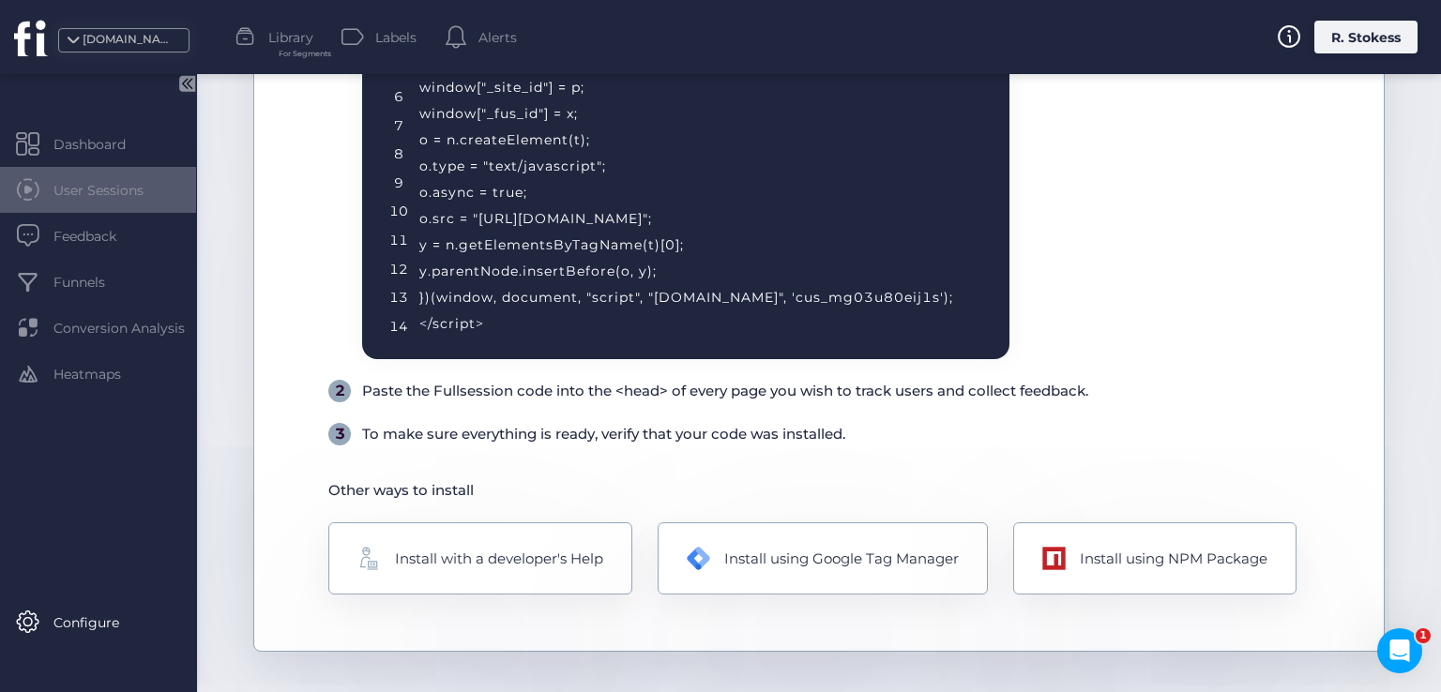
click at [120, 194] on span "User Sessions" at bounding box center [112, 190] width 118 height 21
click at [107, 178] on div "User Sessions" at bounding box center [98, 190] width 196 height 46
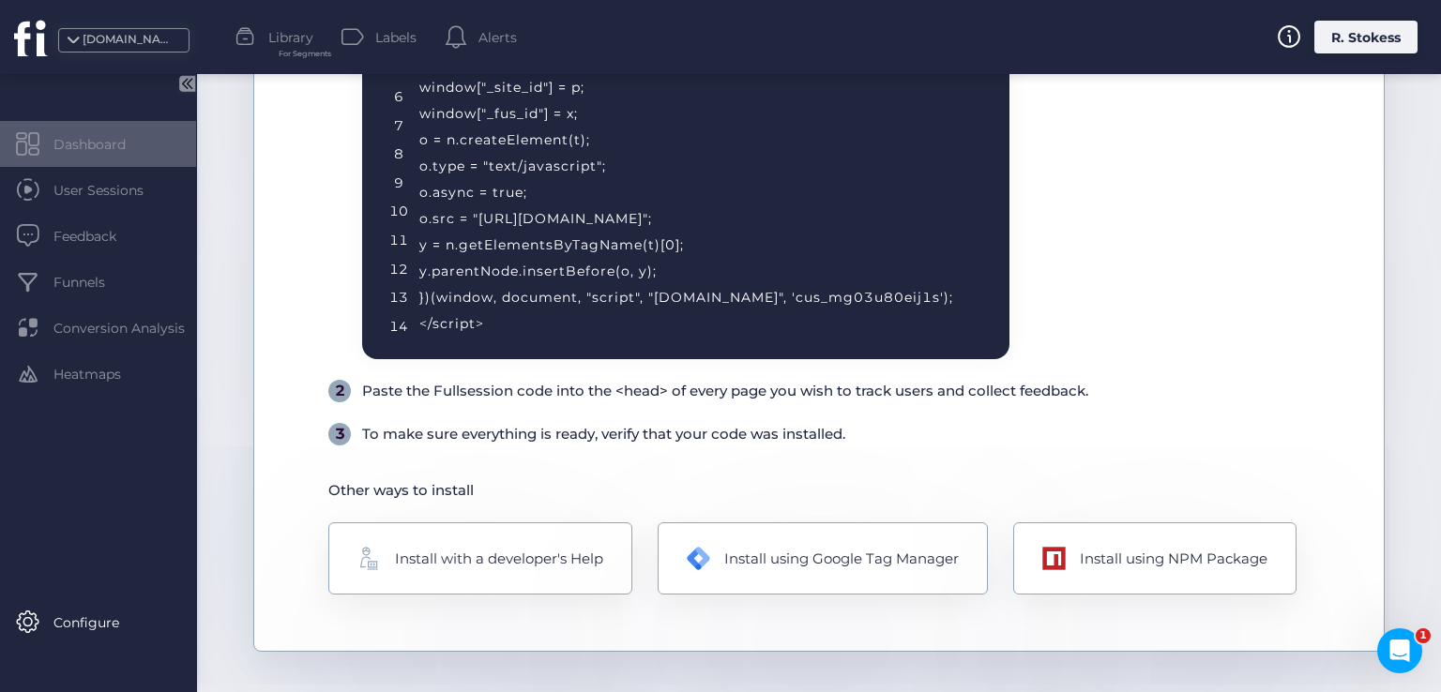
click at [129, 157] on div "Dashboard" at bounding box center [98, 144] width 196 height 46
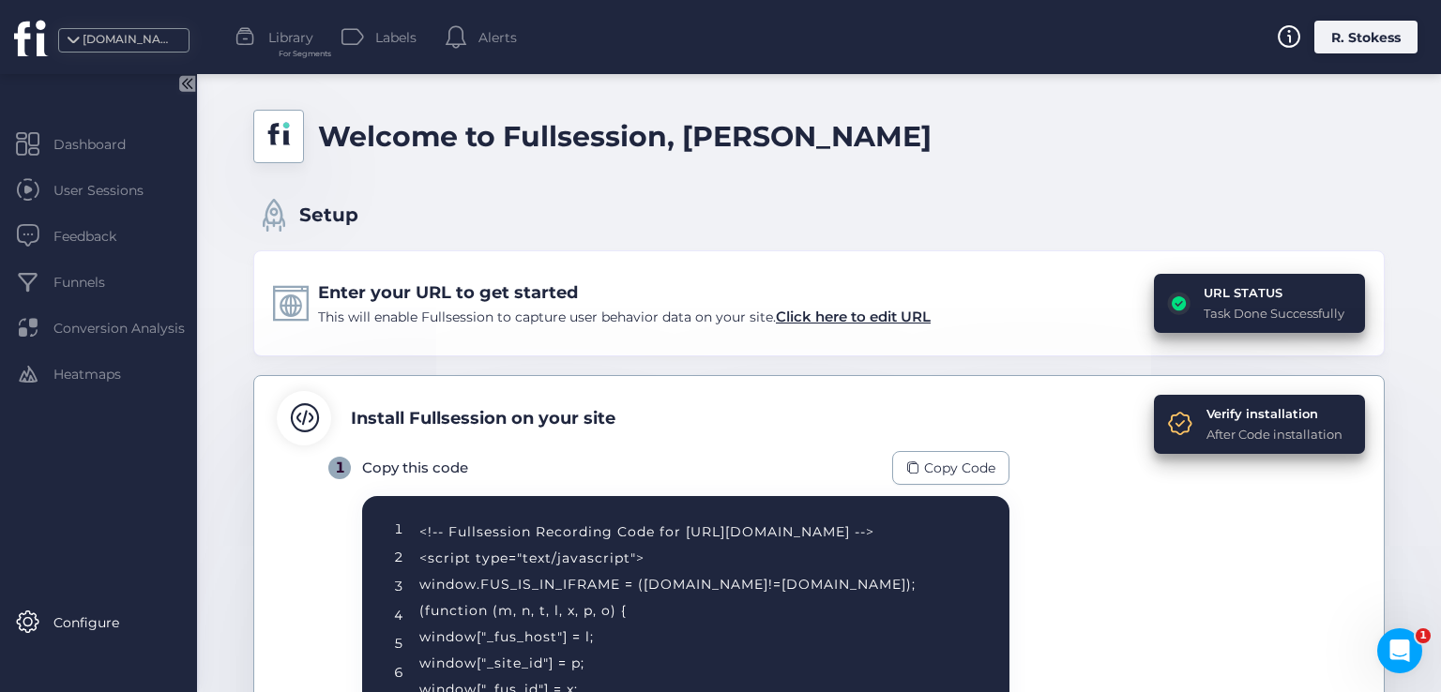
scroll to position [0, 0]
